Goal: Task Accomplishment & Management: Manage account settings

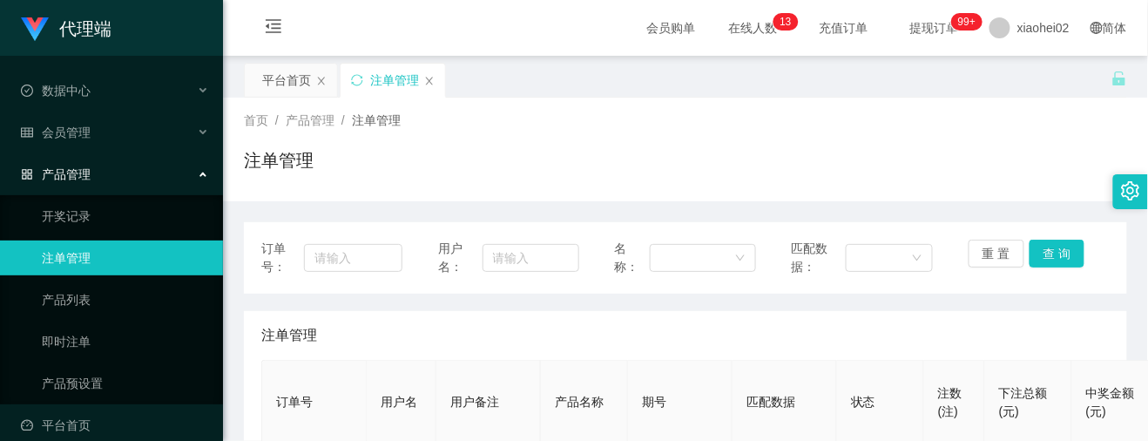
scroll to position [232, 0]
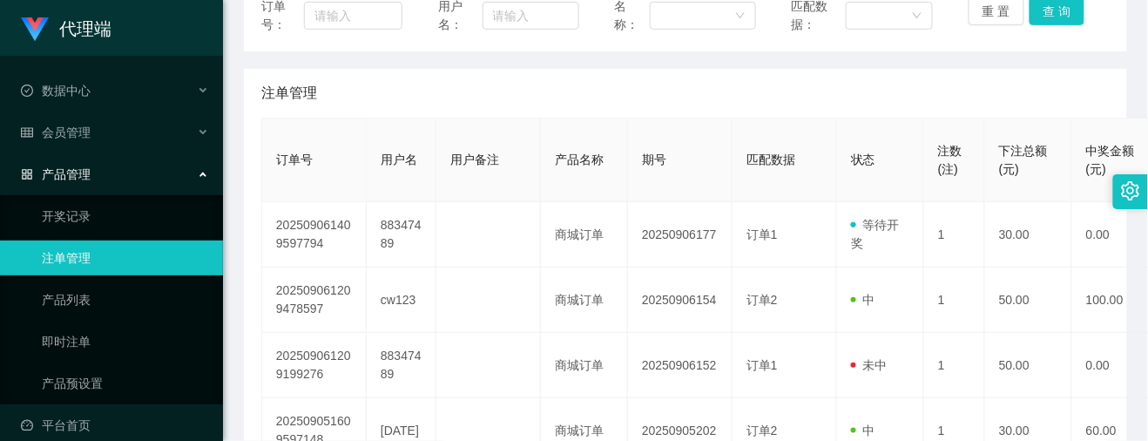
scroll to position [116, 0]
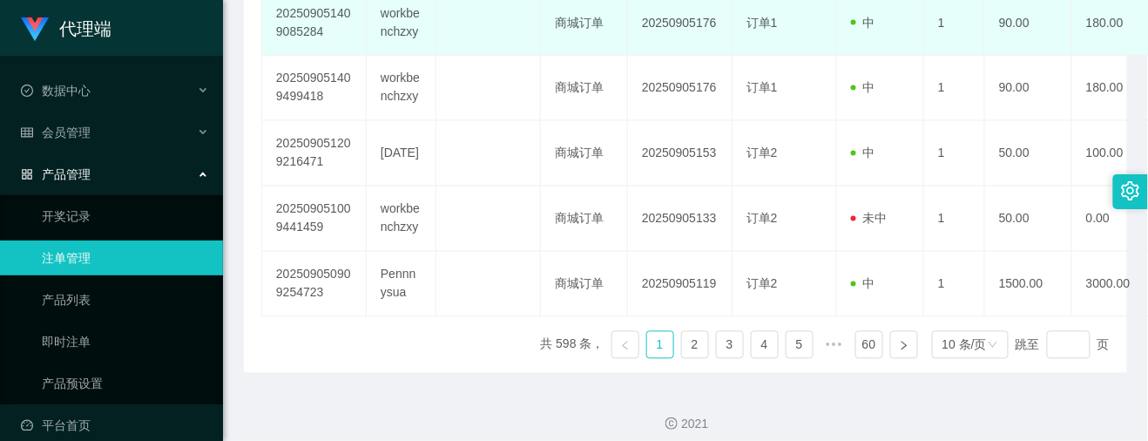
scroll to position [796, 0]
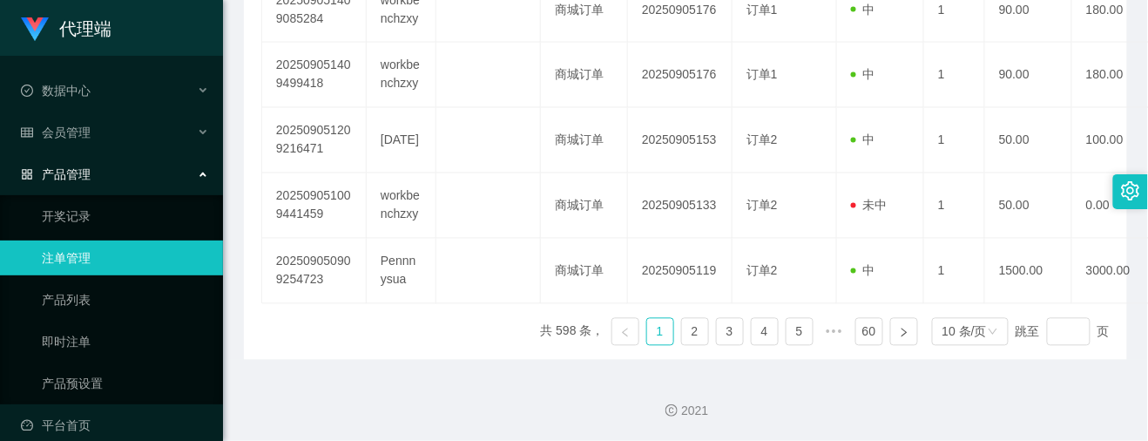
click at [369, 388] on div "2021" at bounding box center [685, 400] width 925 height 81
click at [70, 374] on link "产品预设置" at bounding box center [125, 383] width 167 height 35
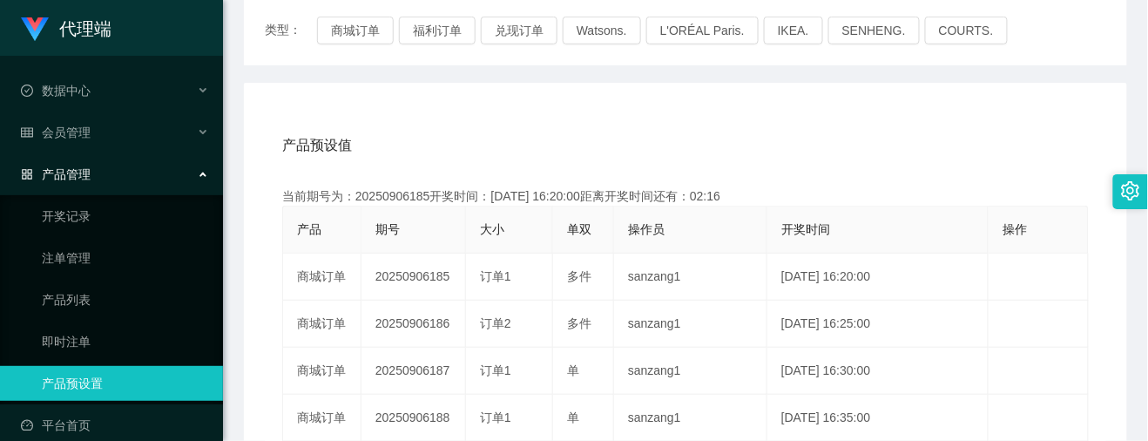
scroll to position [232, 0]
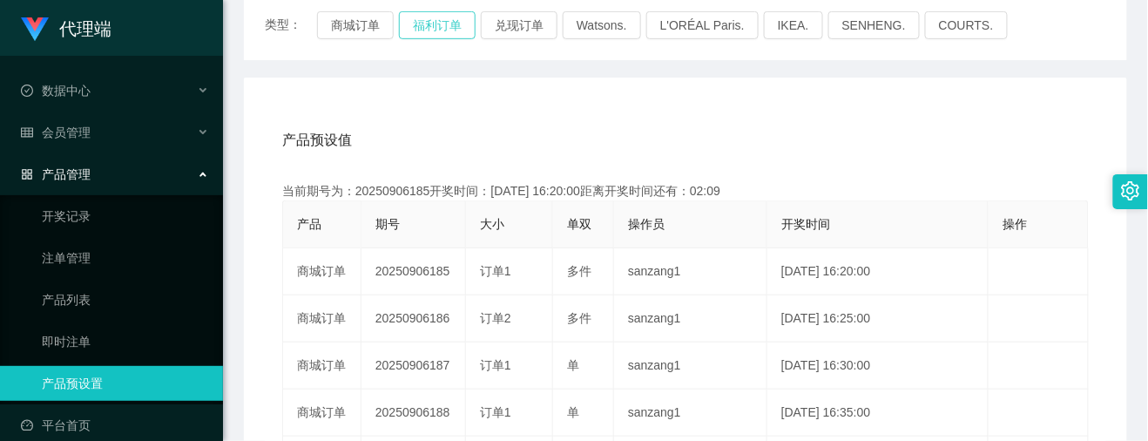
click at [440, 29] on button "福利订单" at bounding box center [437, 25] width 77 height 28
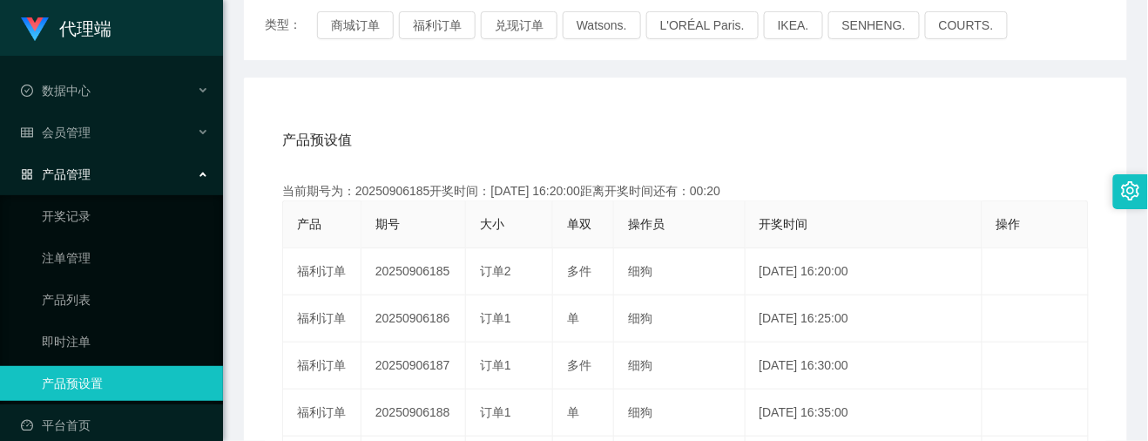
click at [895, 141] on div "产品预设值 添加期号" at bounding box center [685, 140] width 806 height 49
click at [439, 17] on button "福利订单" at bounding box center [437, 25] width 77 height 28
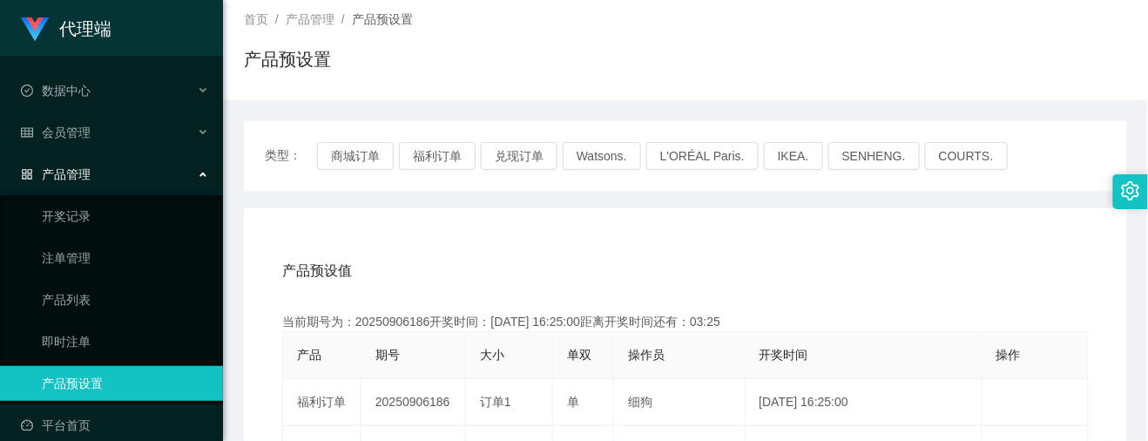
scroll to position [0, 0]
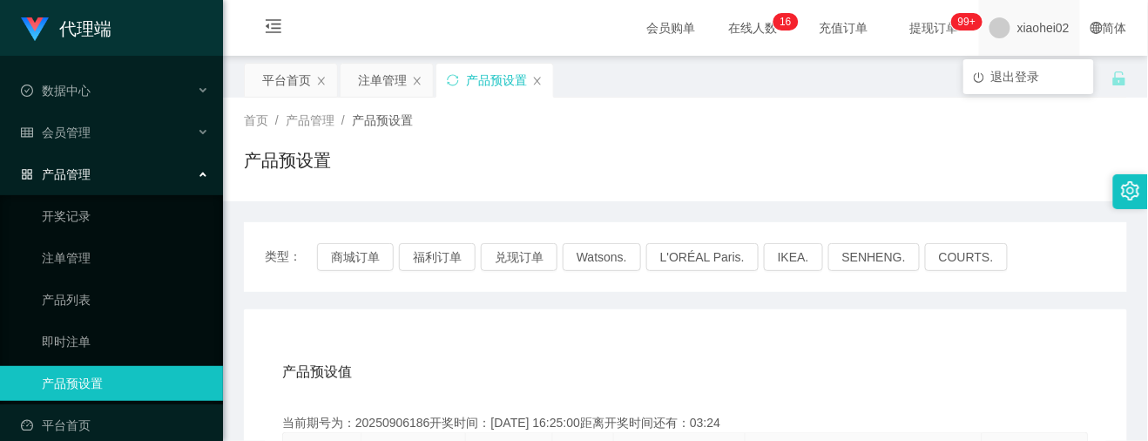
click at [1017, 25] on span "xiaohei02" at bounding box center [1043, 28] width 52 height 56
click at [1008, 78] on span "退出登录" at bounding box center [1015, 77] width 49 height 14
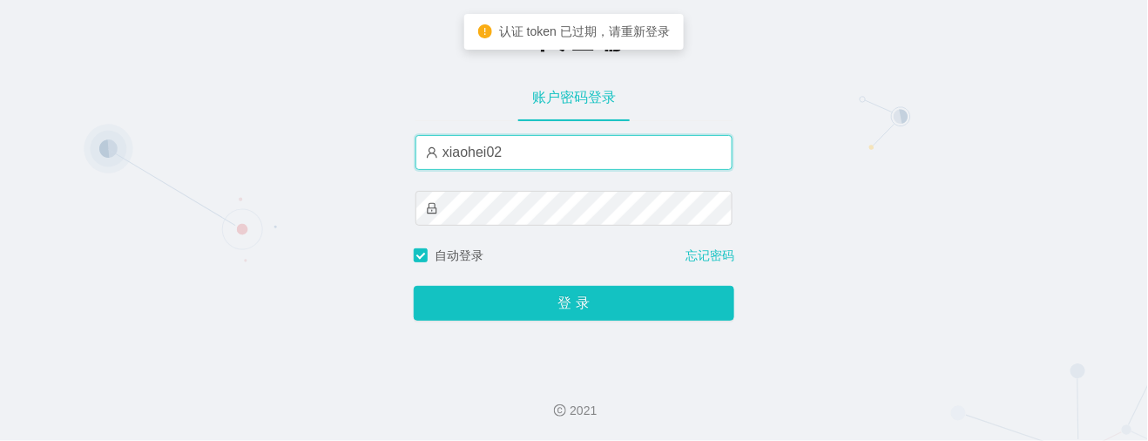
click at [568, 150] on input "xiaohei02" at bounding box center [573, 152] width 317 height 35
type input "xiaohei06"
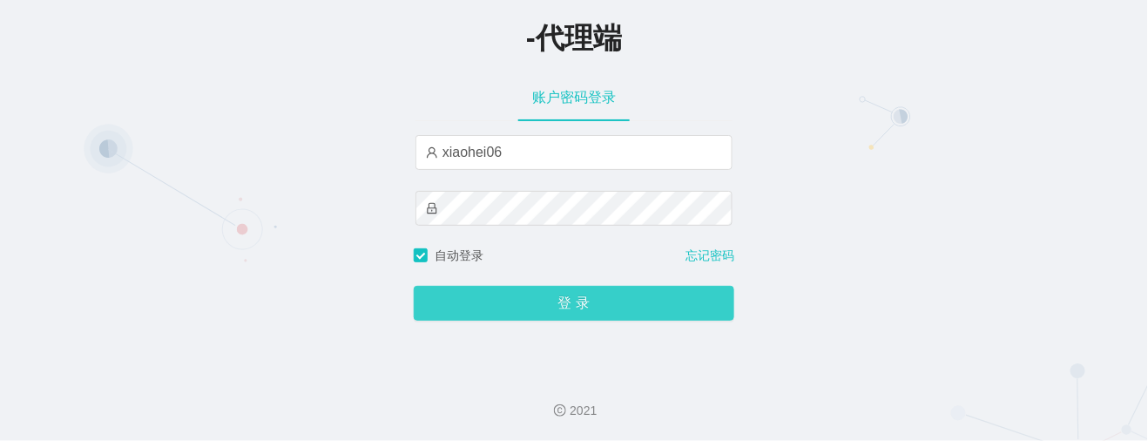
click at [557, 298] on button "登 录" at bounding box center [574, 303] width 320 height 35
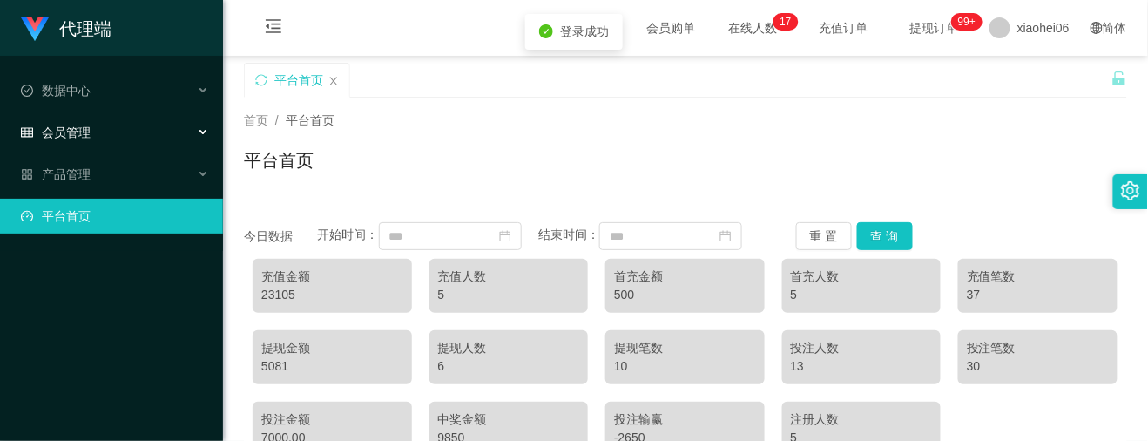
click at [57, 137] on div "会员管理" at bounding box center [111, 132] width 223 height 35
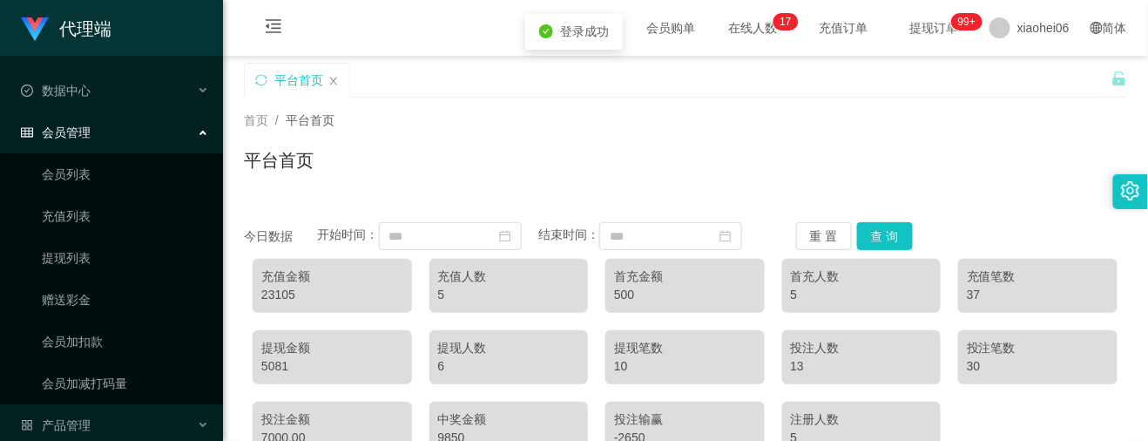
click at [87, 129] on span "会员管理" at bounding box center [56, 132] width 70 height 14
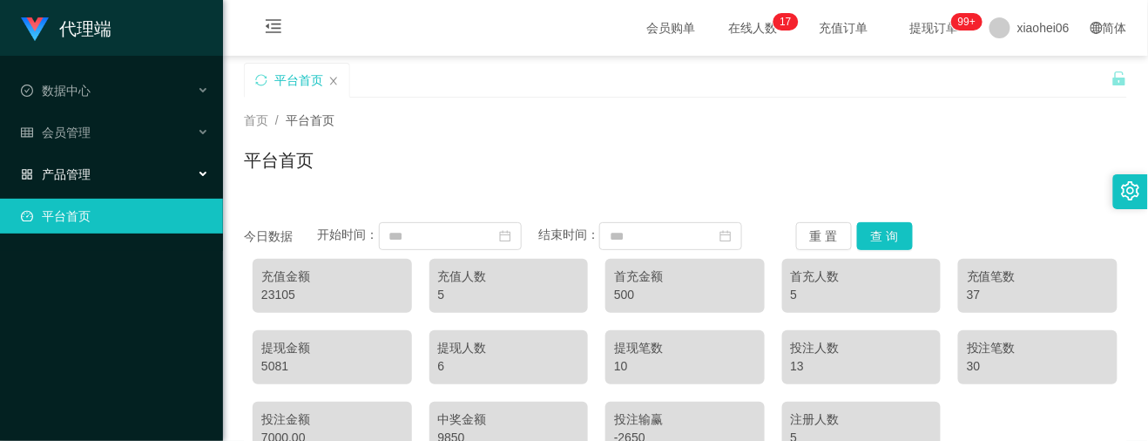
click at [64, 158] on div "产品管理" at bounding box center [111, 174] width 223 height 35
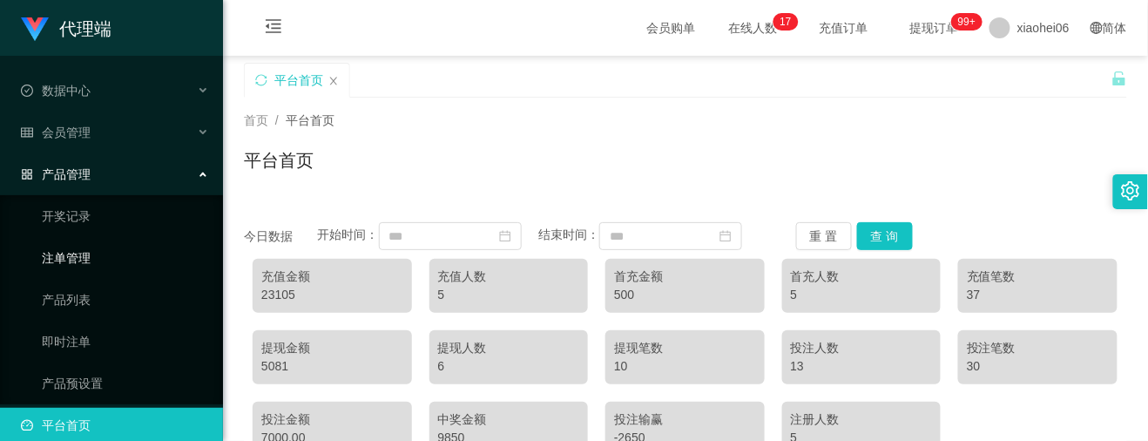
click at [98, 246] on link "注单管理" at bounding box center [125, 257] width 167 height 35
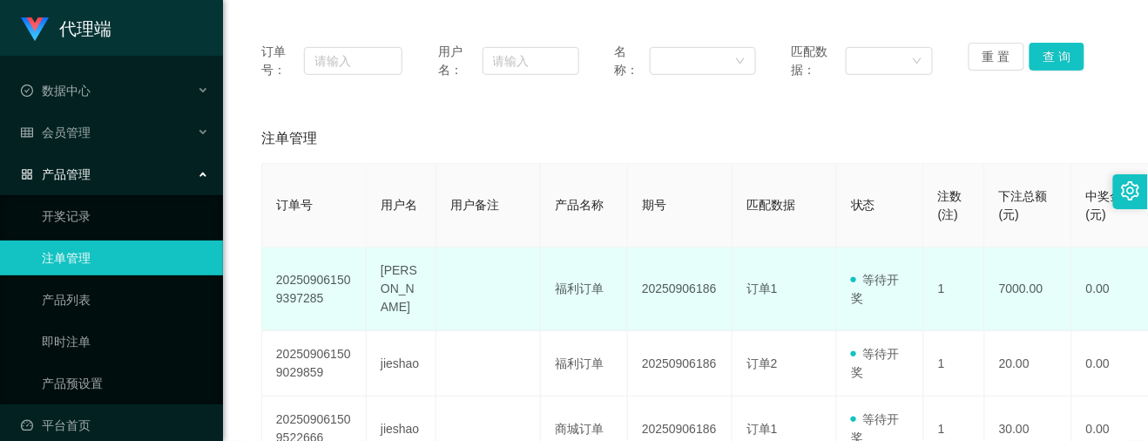
scroll to position [232, 0]
